Goal: Navigation & Orientation: Find specific page/section

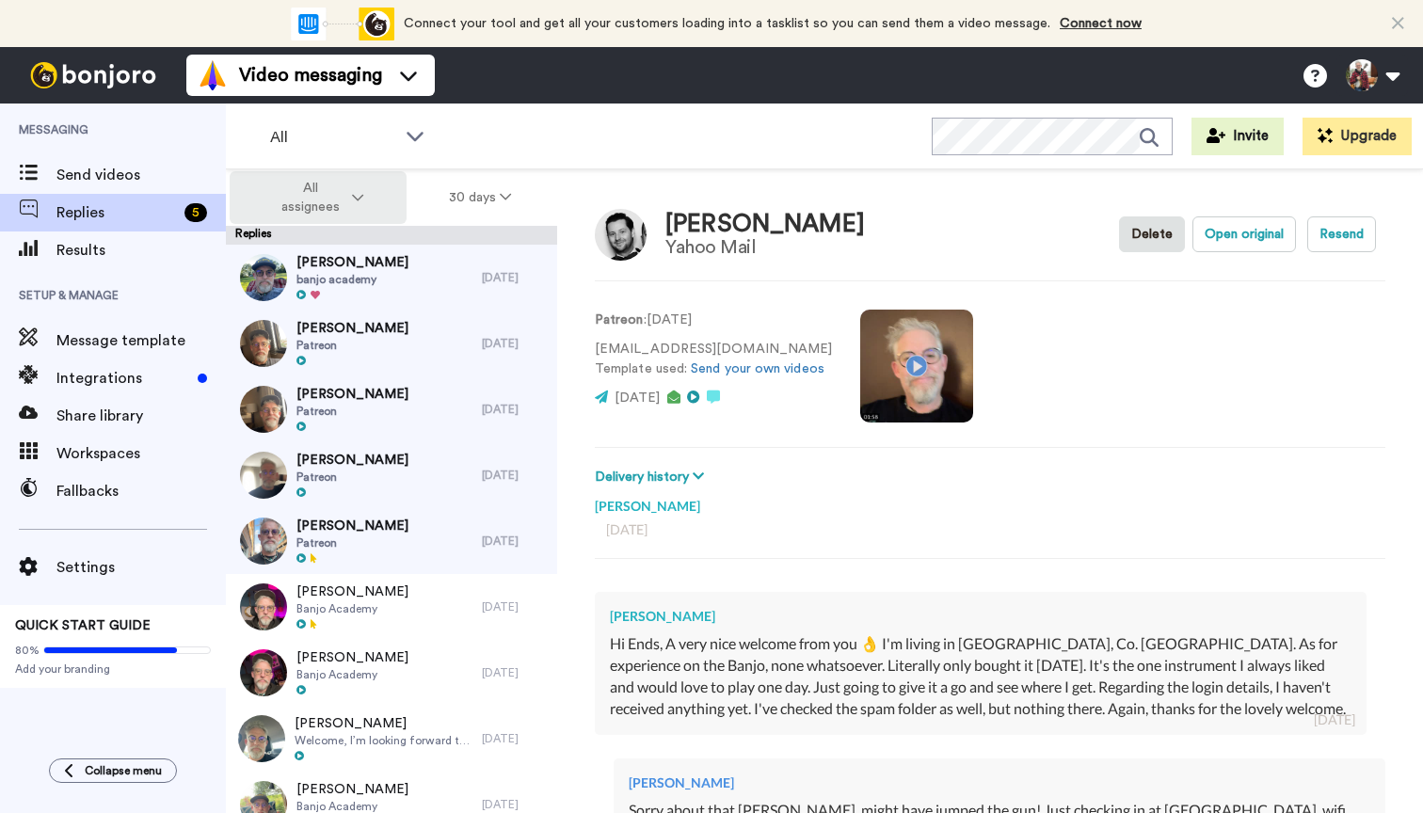
click at [358, 211] on button "All assignees" at bounding box center [318, 197] width 177 height 53
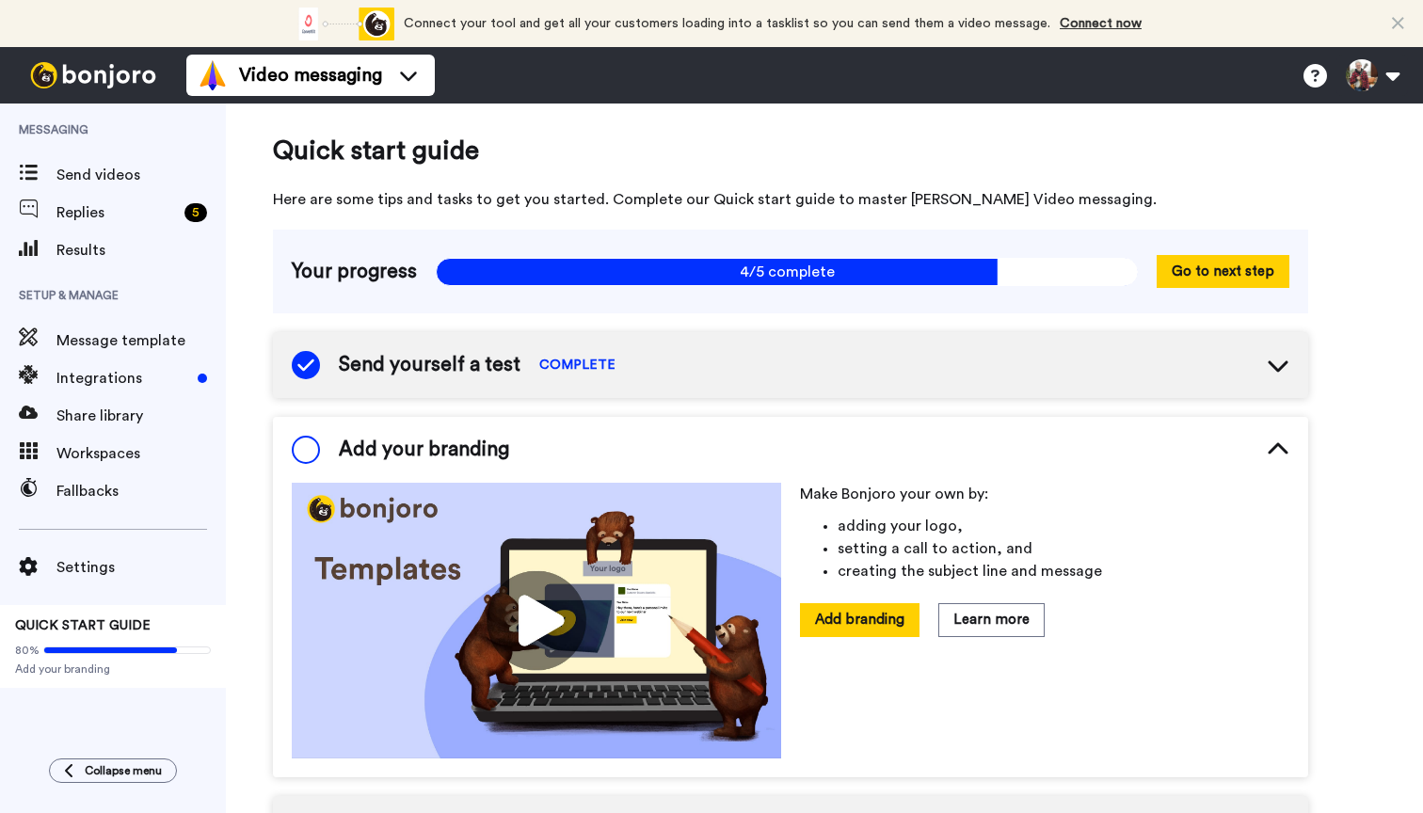
scroll to position [139, 0]
